Goal: Information Seeking & Learning: Learn about a topic

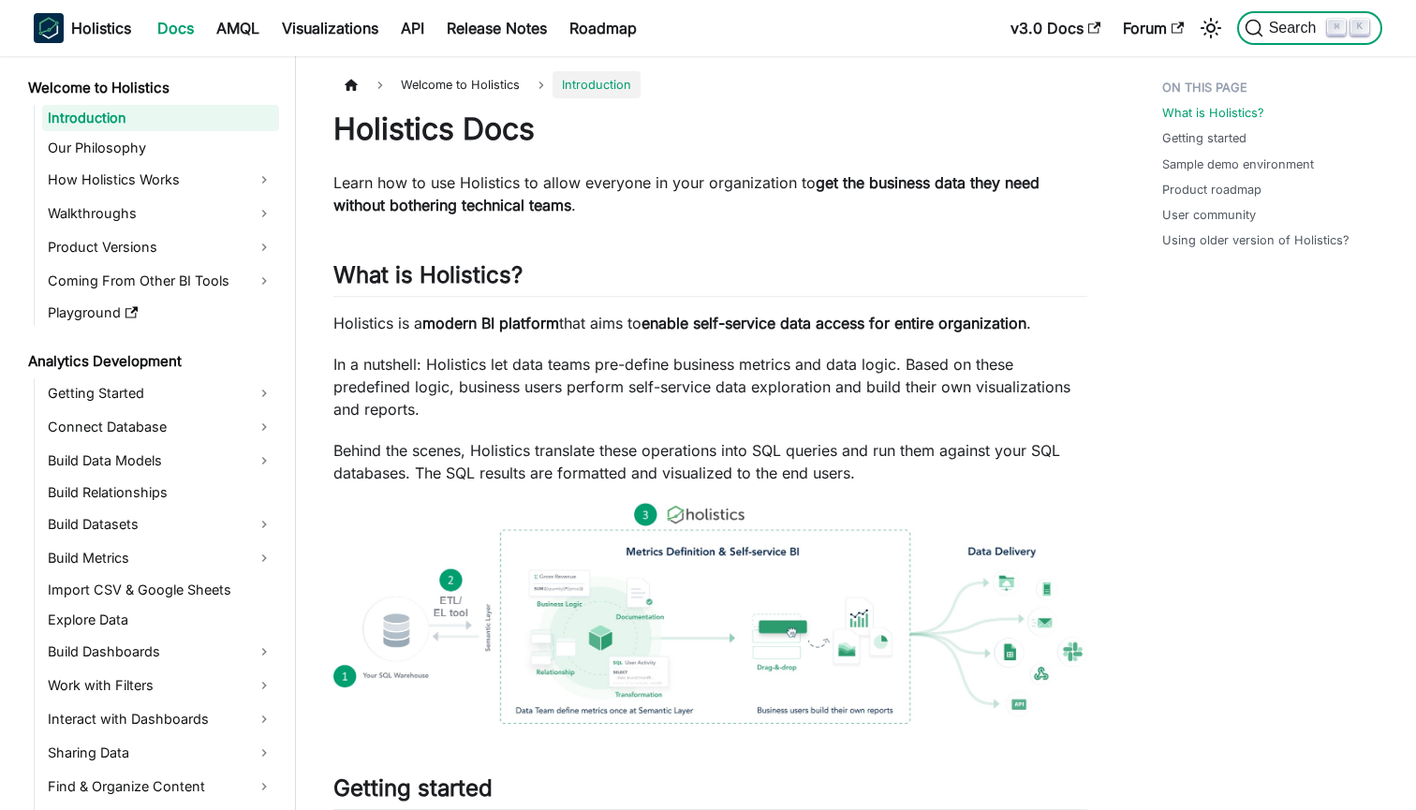
click at [1295, 33] on span "Search" at bounding box center [1295, 28] width 65 height 17
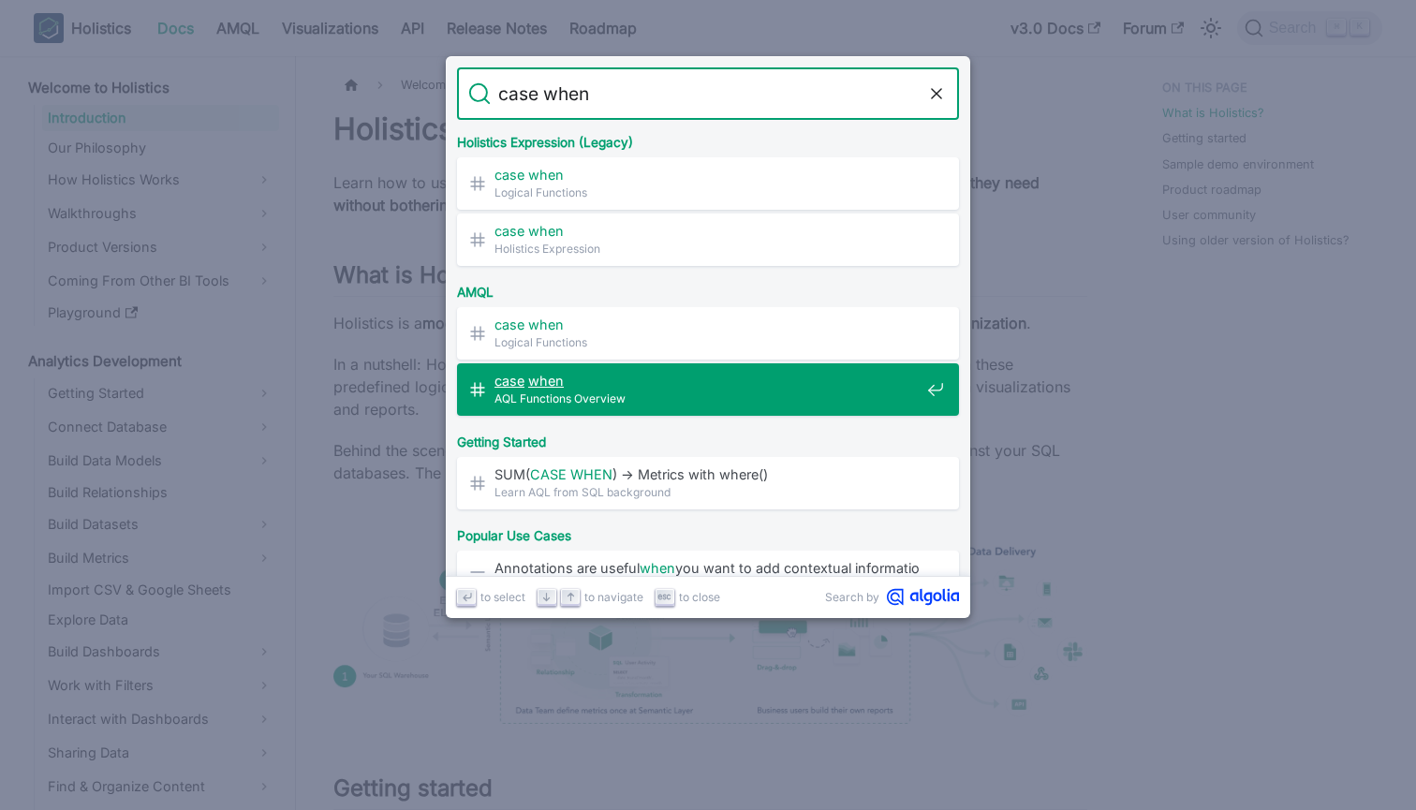
type input "case when"
click at [712, 420] on div "Getting Started" at bounding box center [707, 438] width 509 height 37
click at [714, 401] on span "AQL Functions Overview" at bounding box center [706, 399] width 425 height 18
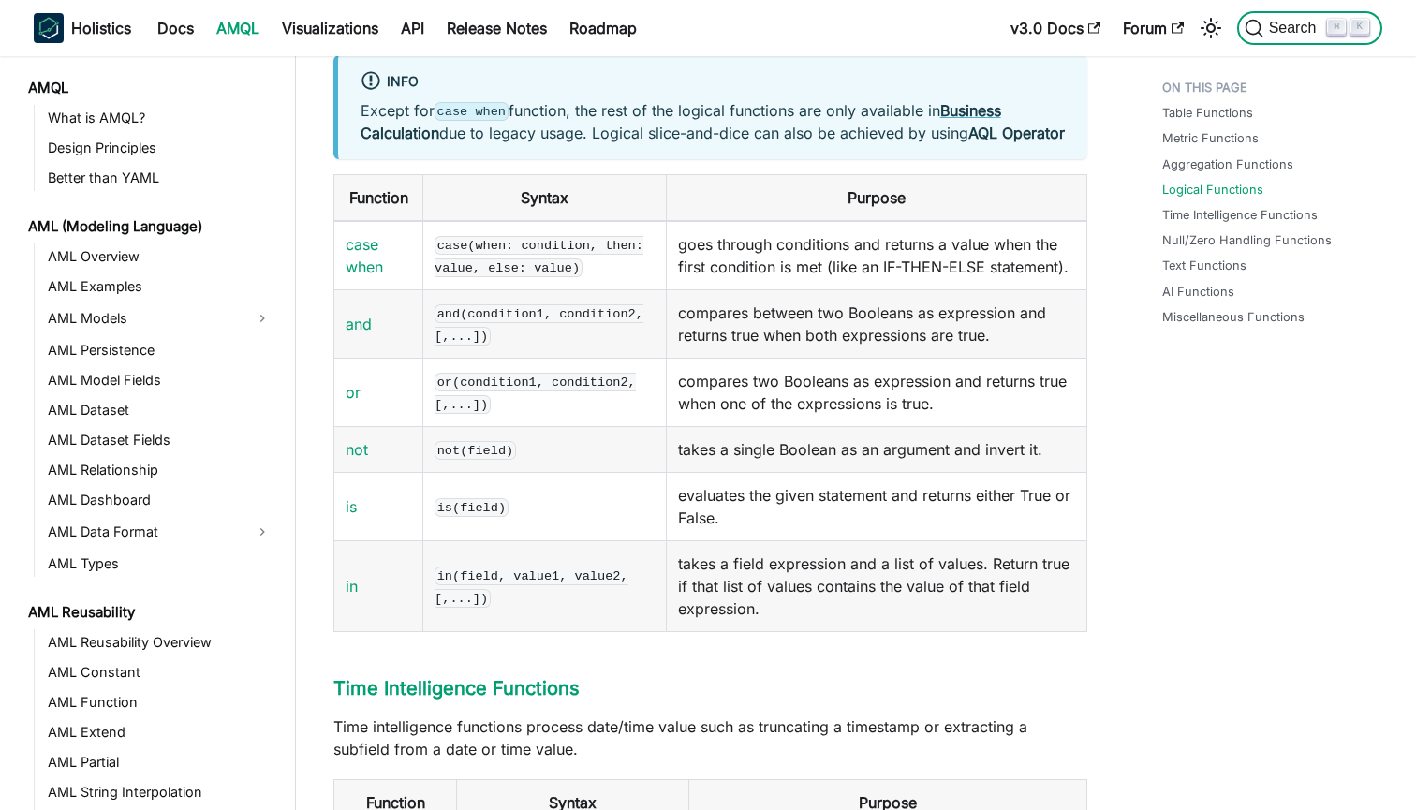
scroll to position [809, 0]
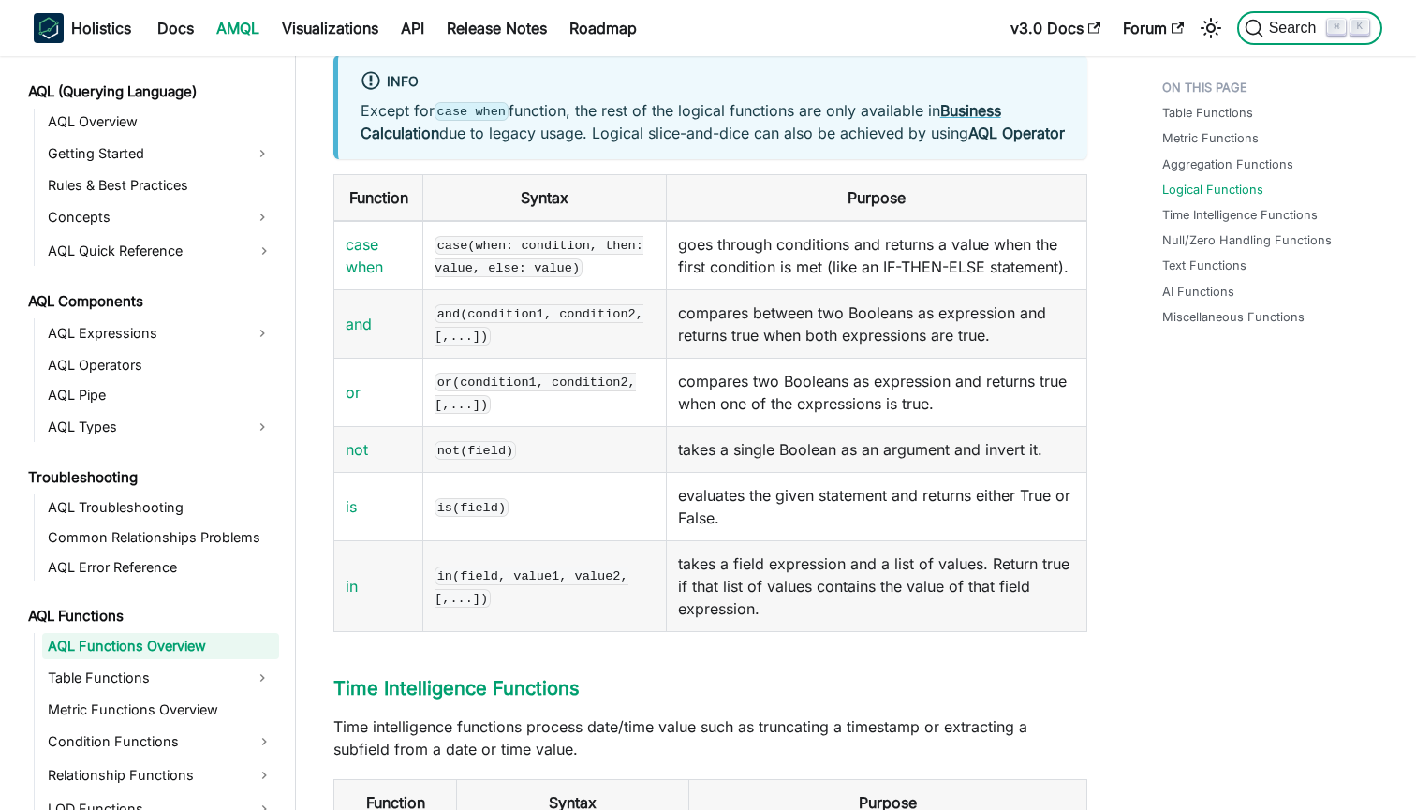
click at [1279, 23] on span "Search" at bounding box center [1295, 28] width 65 height 17
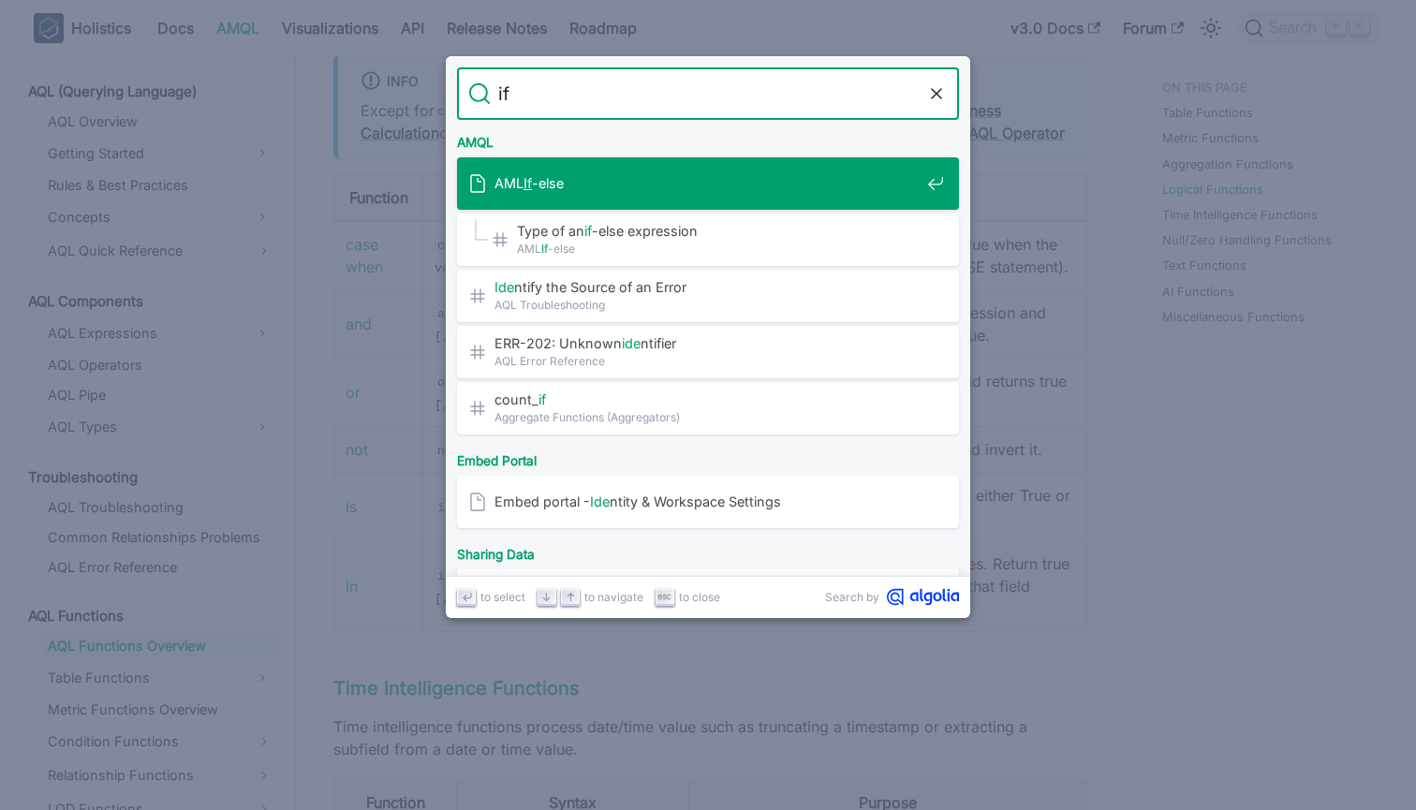
type input "i"
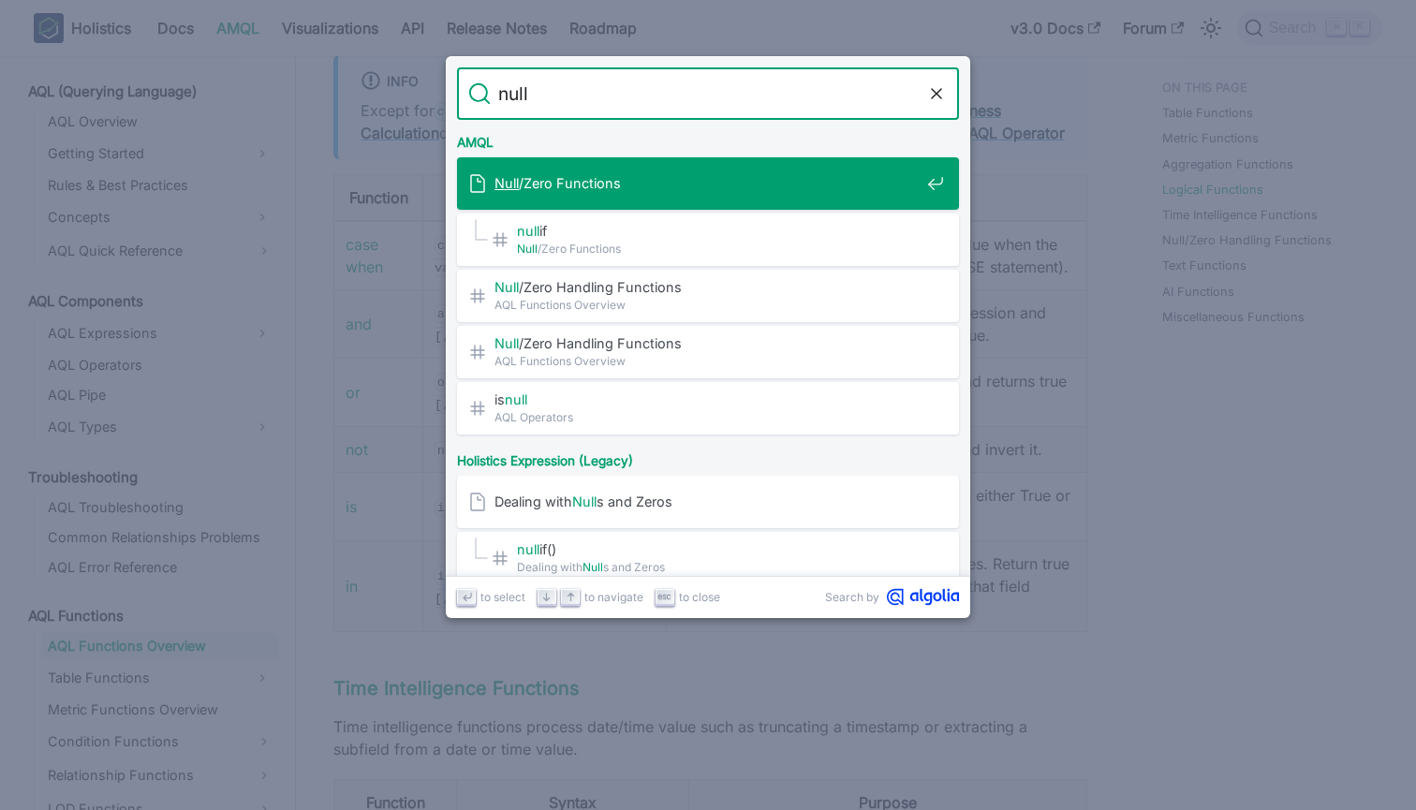
type input "nulli"
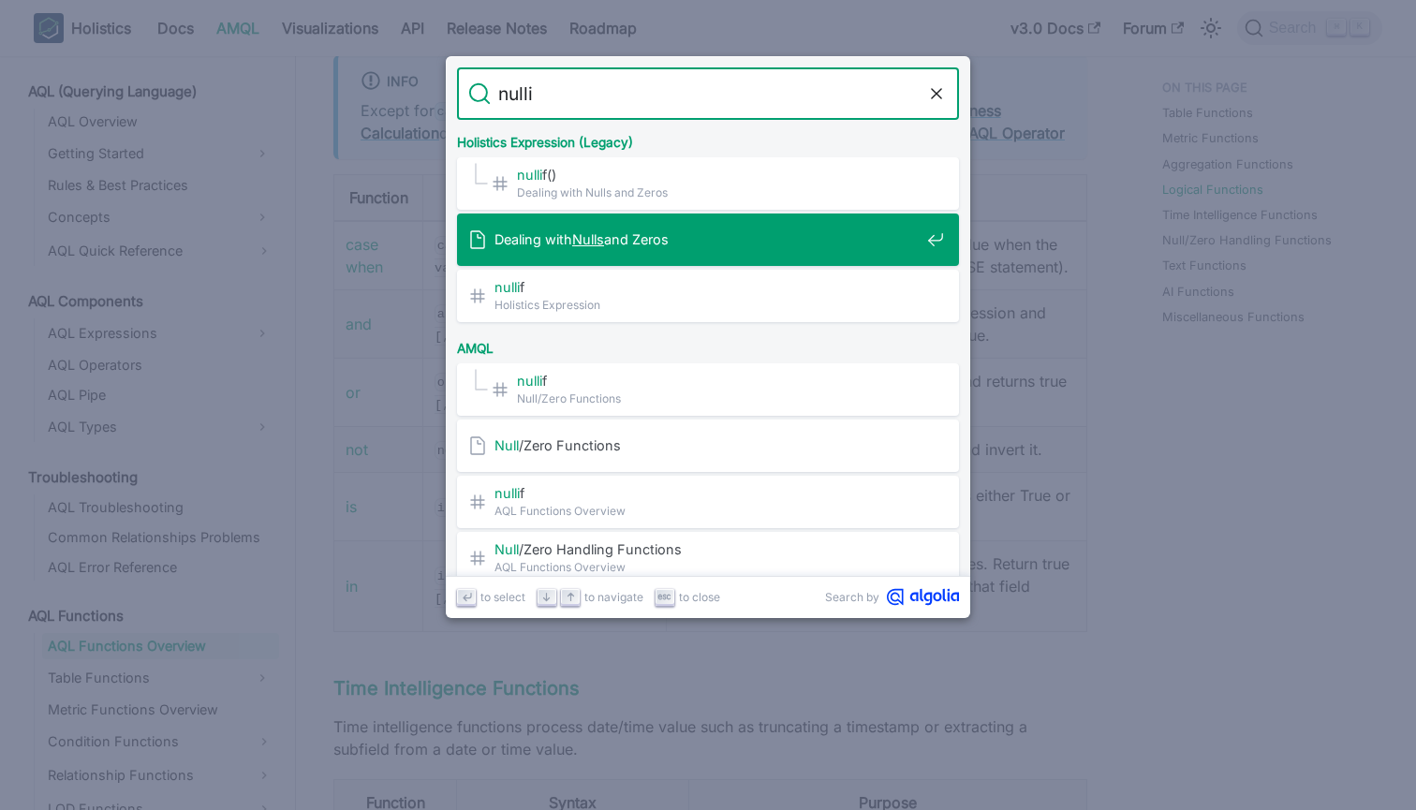
click at [683, 251] on div "Dealing with Nulls and Zeros" at bounding box center [713, 240] width 491 height 52
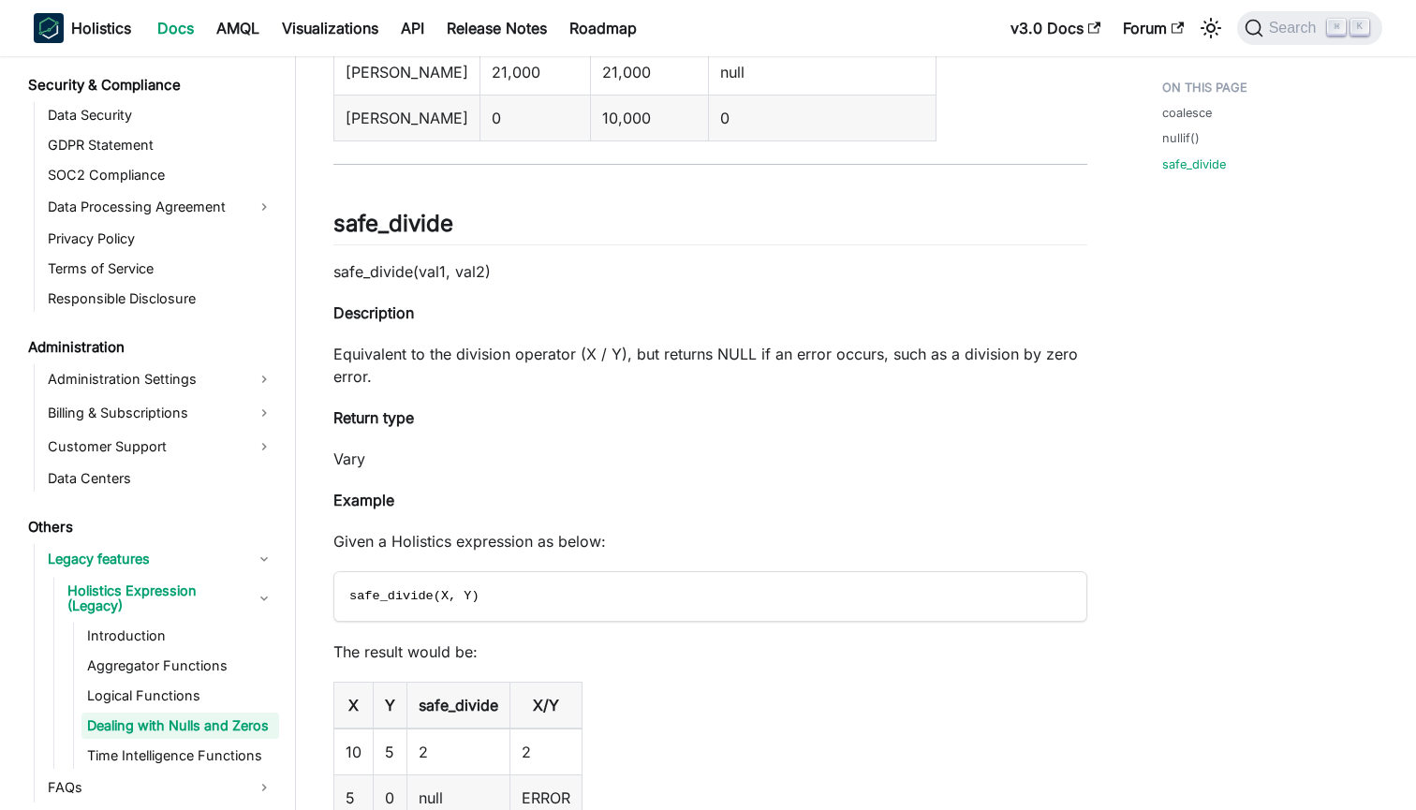
scroll to position [1608, 0]
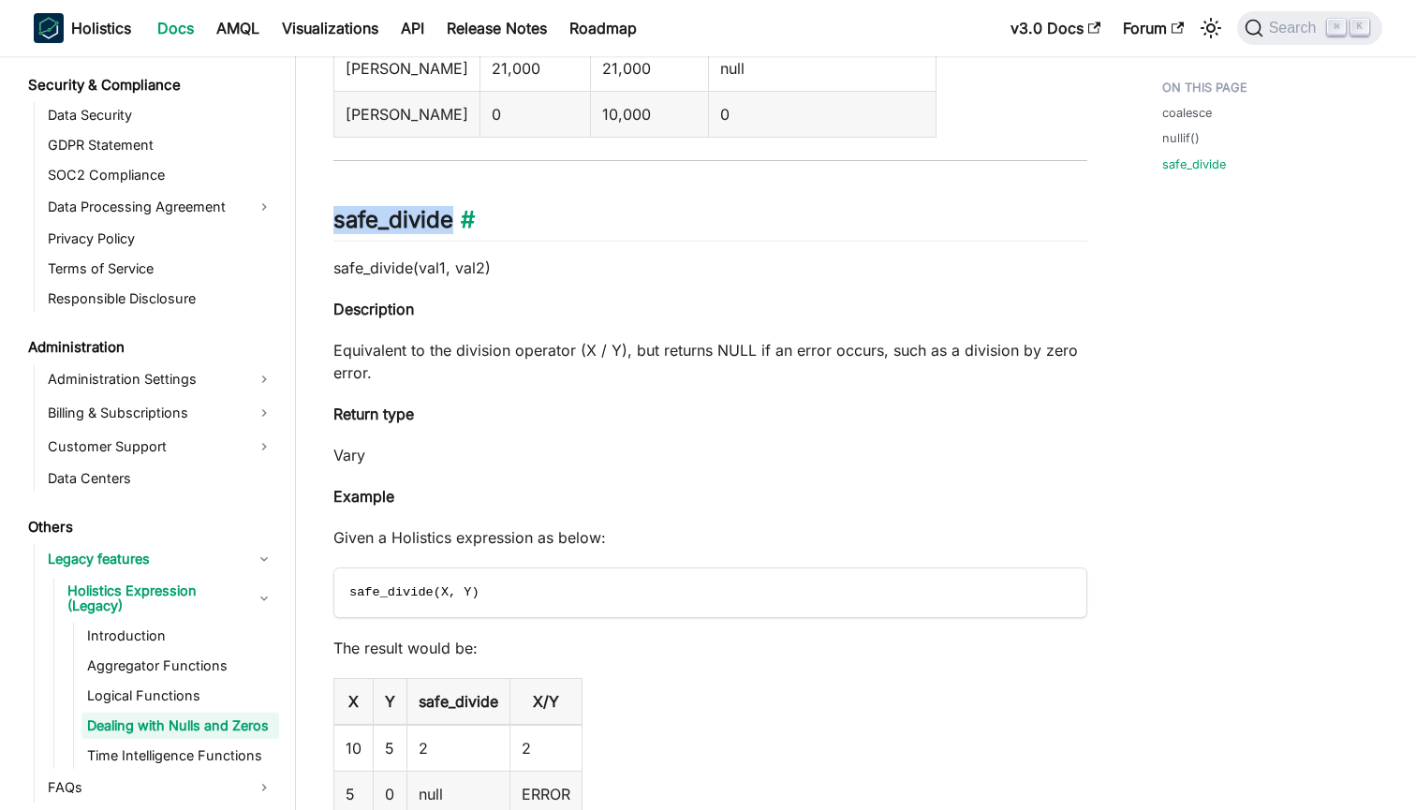
drag, startPoint x: 332, startPoint y: 215, endPoint x: 494, endPoint y: 215, distance: 162.0
copy h2 "safe_divide"
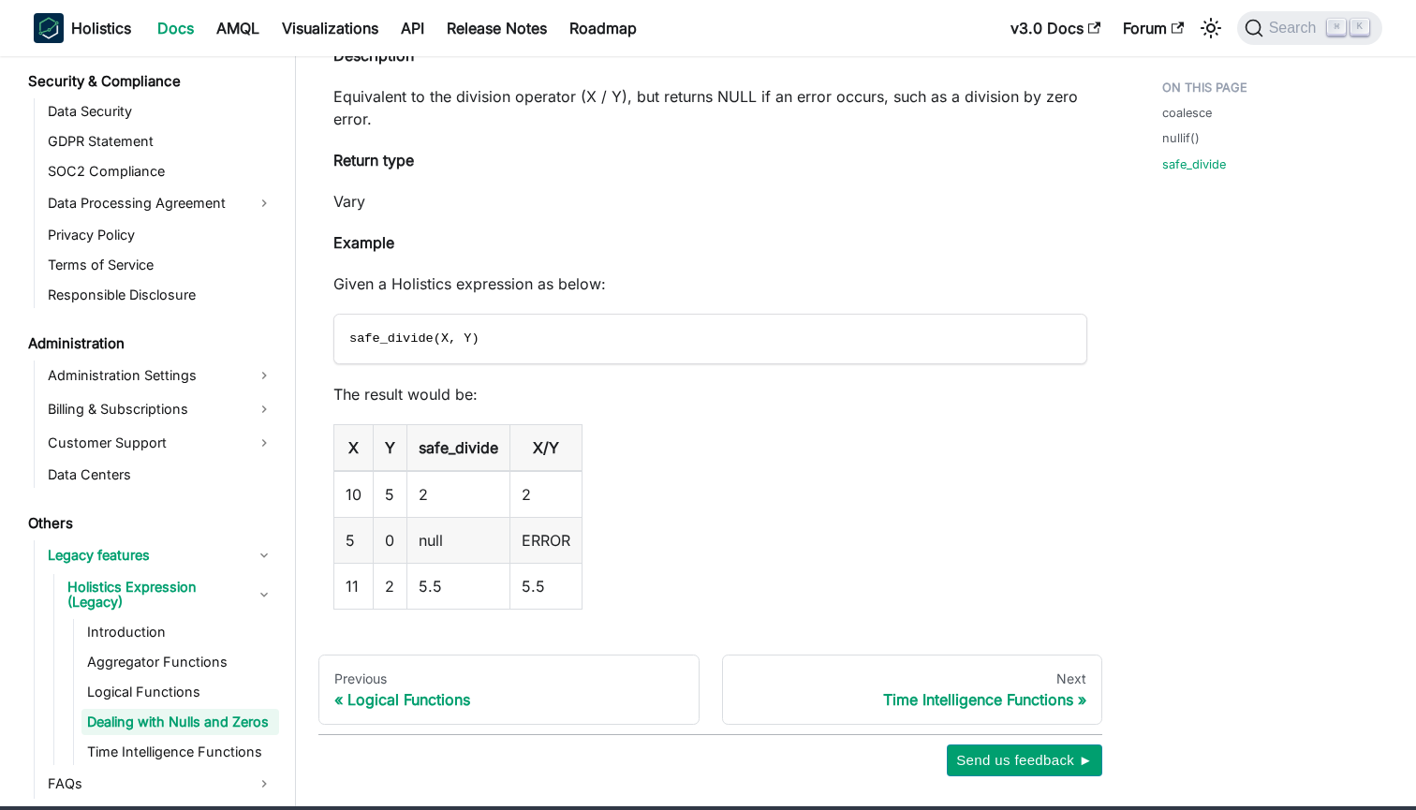
scroll to position [1870, 0]
